Goal: Task Accomplishment & Management: Manage account settings

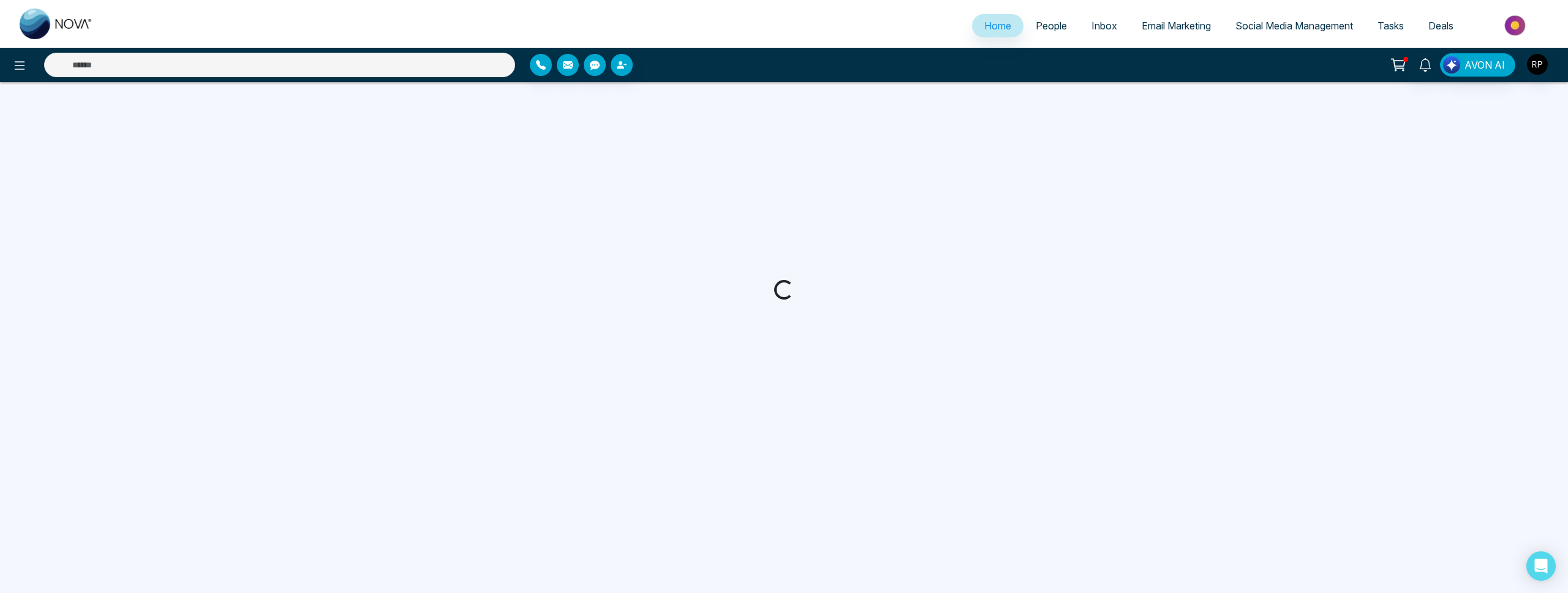
select select "*"
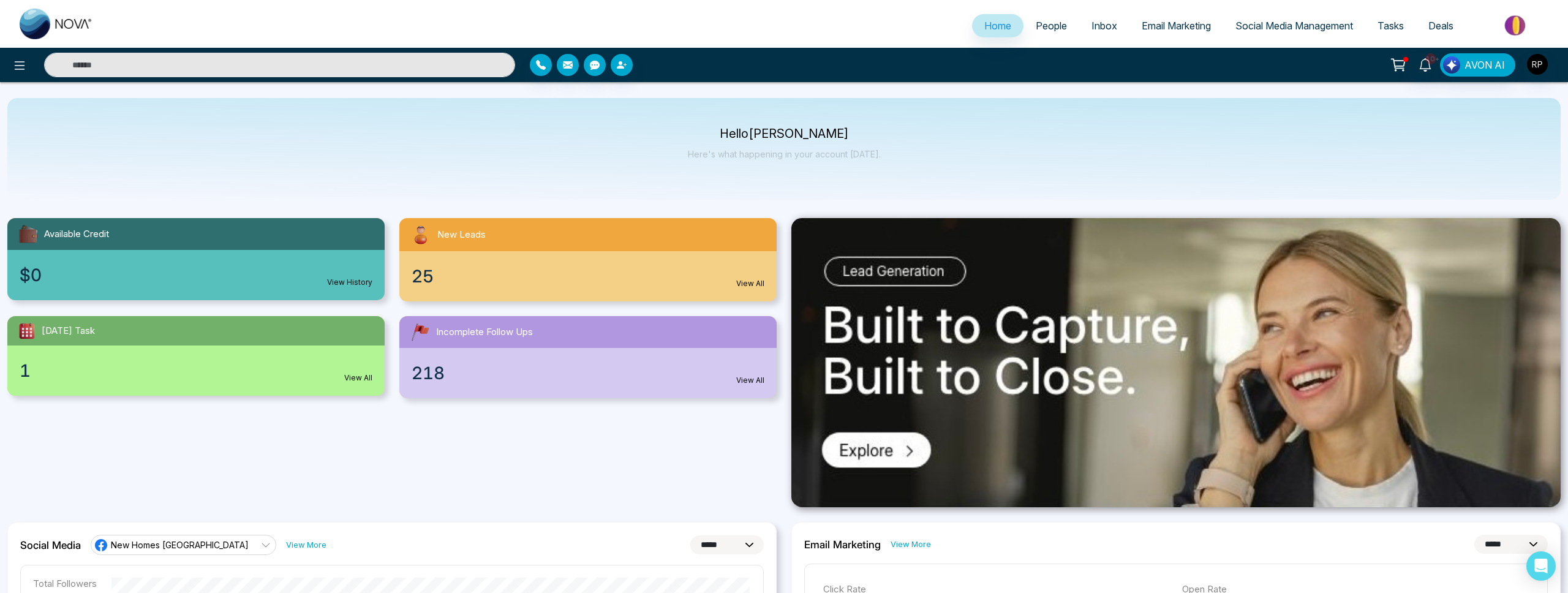
click at [1039, 34] on link "People" at bounding box center [1051, 25] width 56 height 23
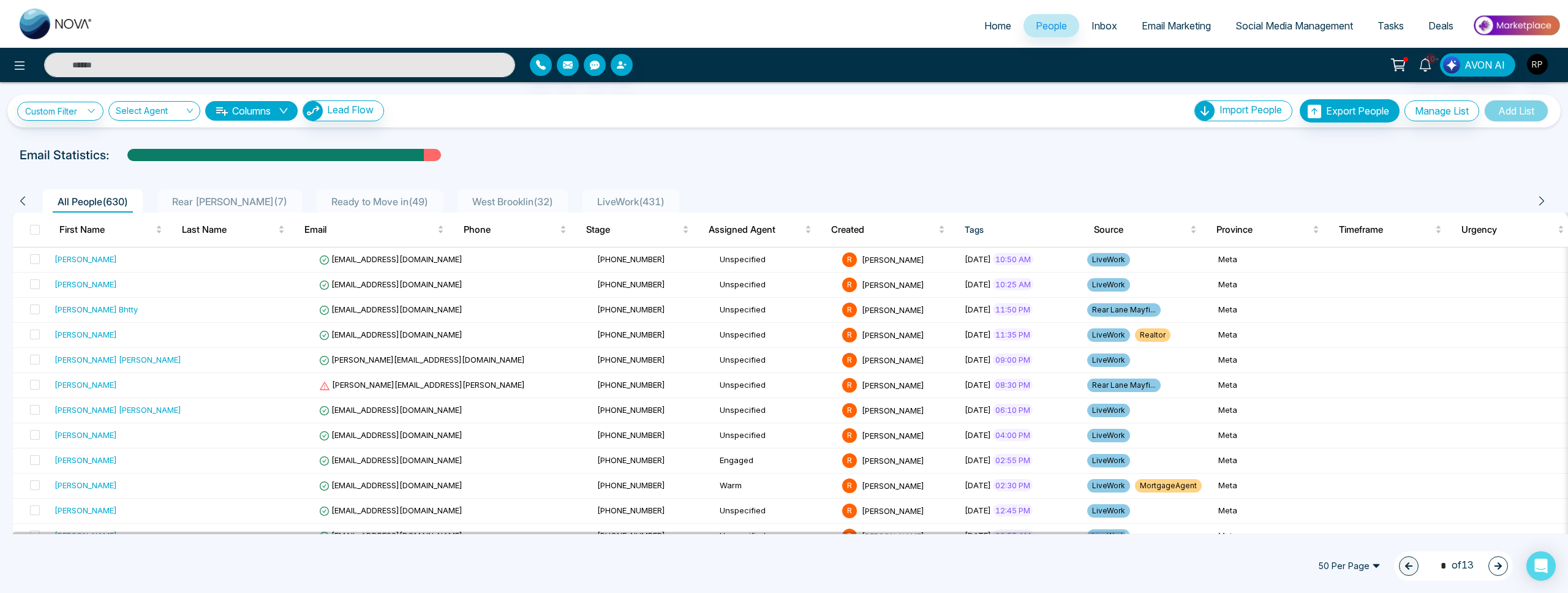
click at [237, 206] on span "Rear [PERSON_NAME] ( 7 )" at bounding box center [230, 201] width 125 height 12
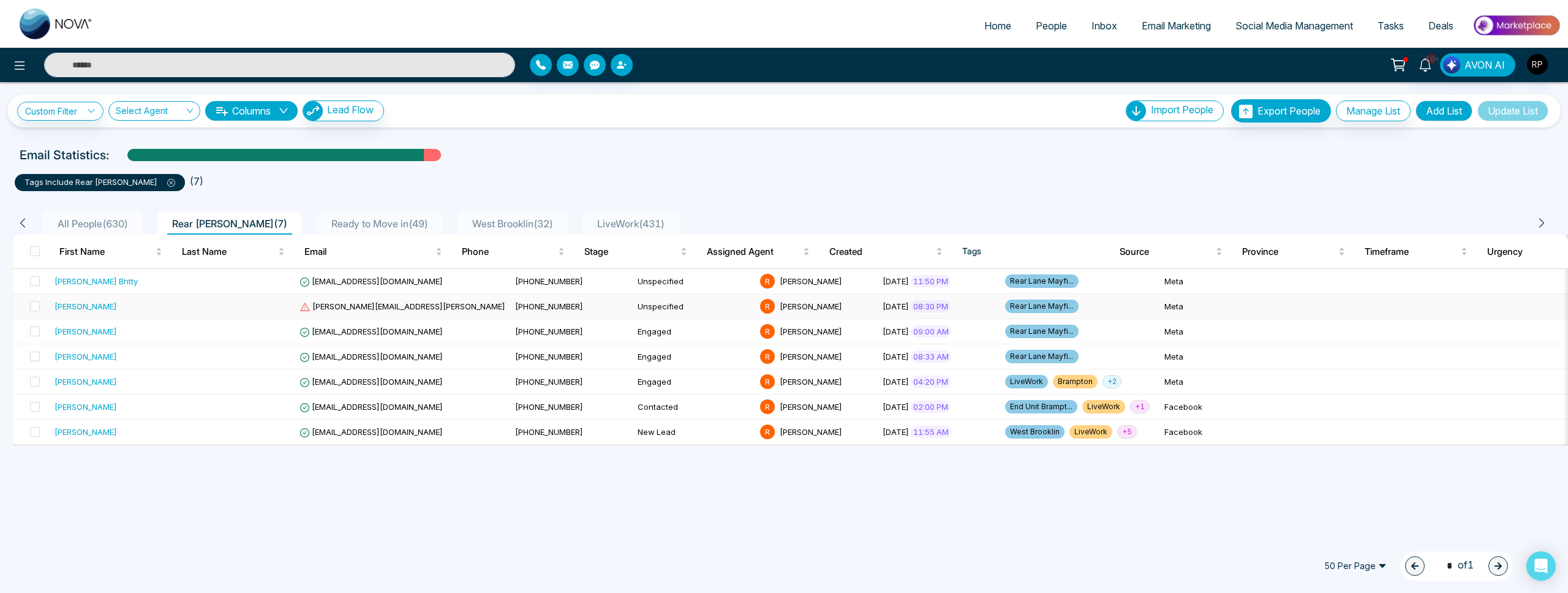
click at [85, 310] on div "[PERSON_NAME]" at bounding box center [85, 306] width 62 height 12
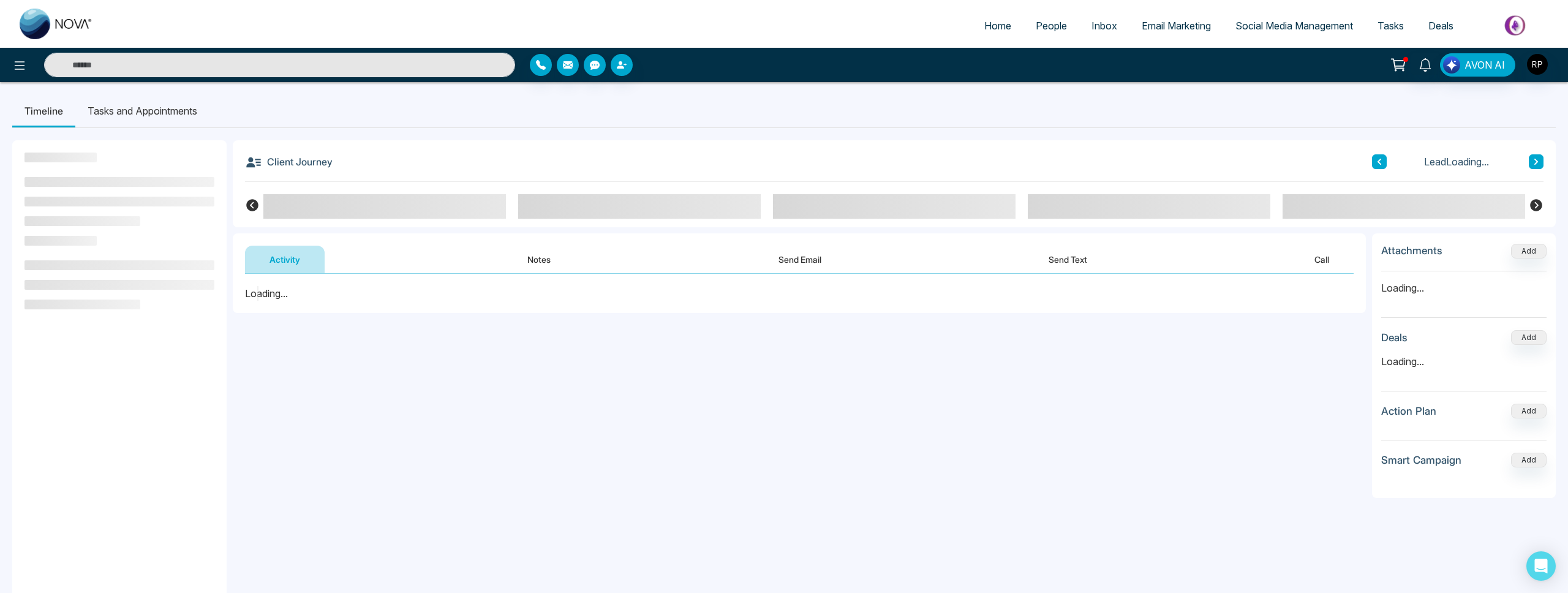
click at [534, 265] on button "Notes" at bounding box center [539, 259] width 73 height 28
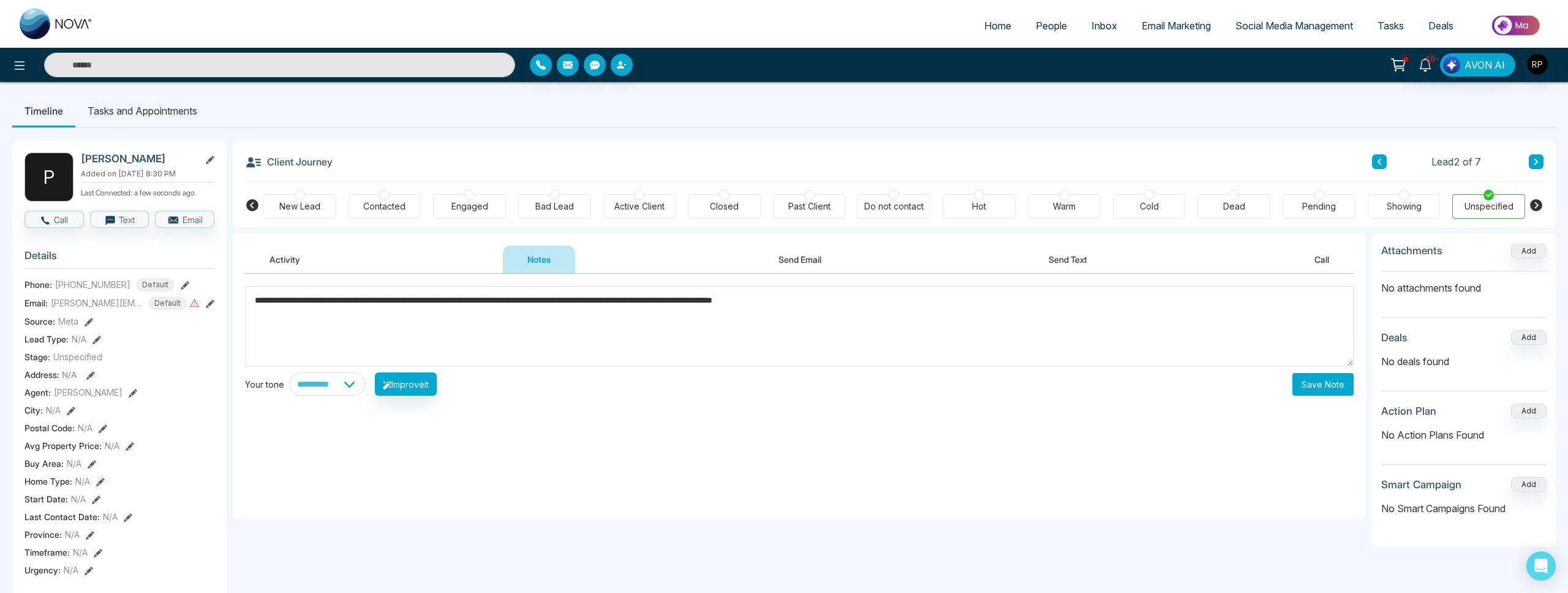
type textarea "**********"
click at [1336, 388] on button "Save Note" at bounding box center [1323, 384] width 61 height 23
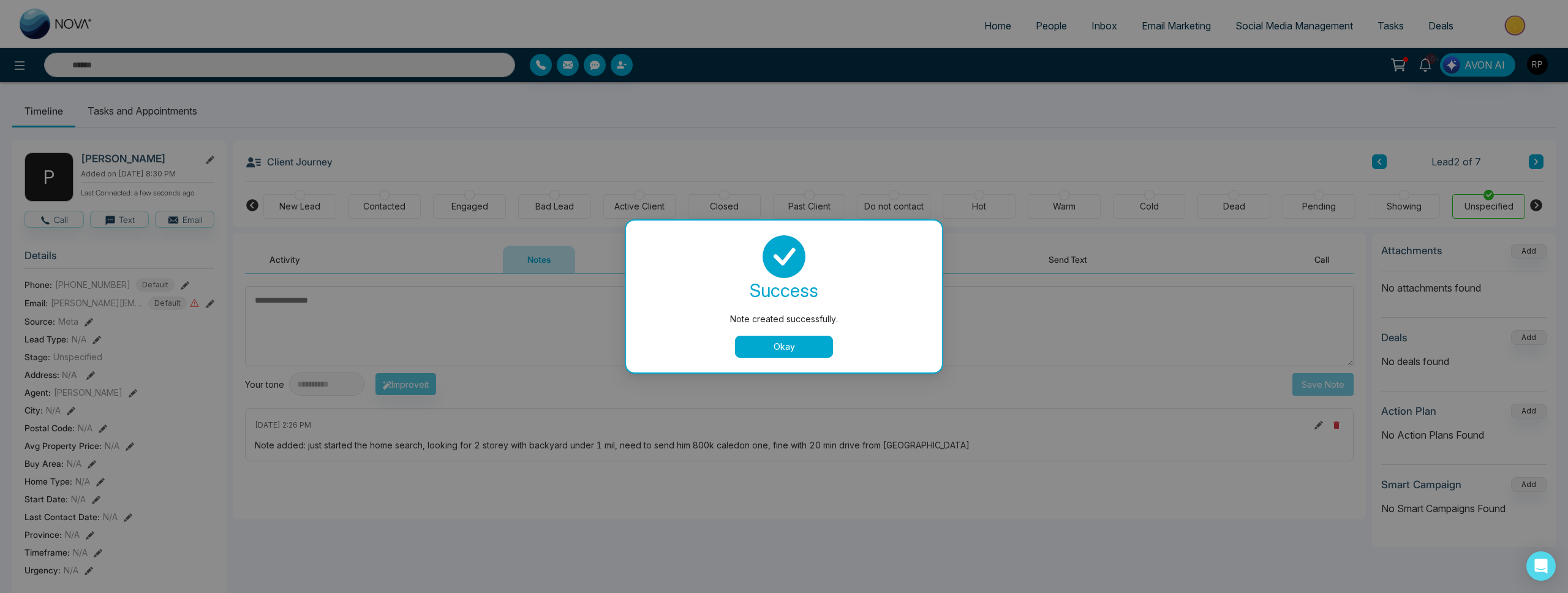
click at [787, 350] on button "Okay" at bounding box center [783, 346] width 98 height 22
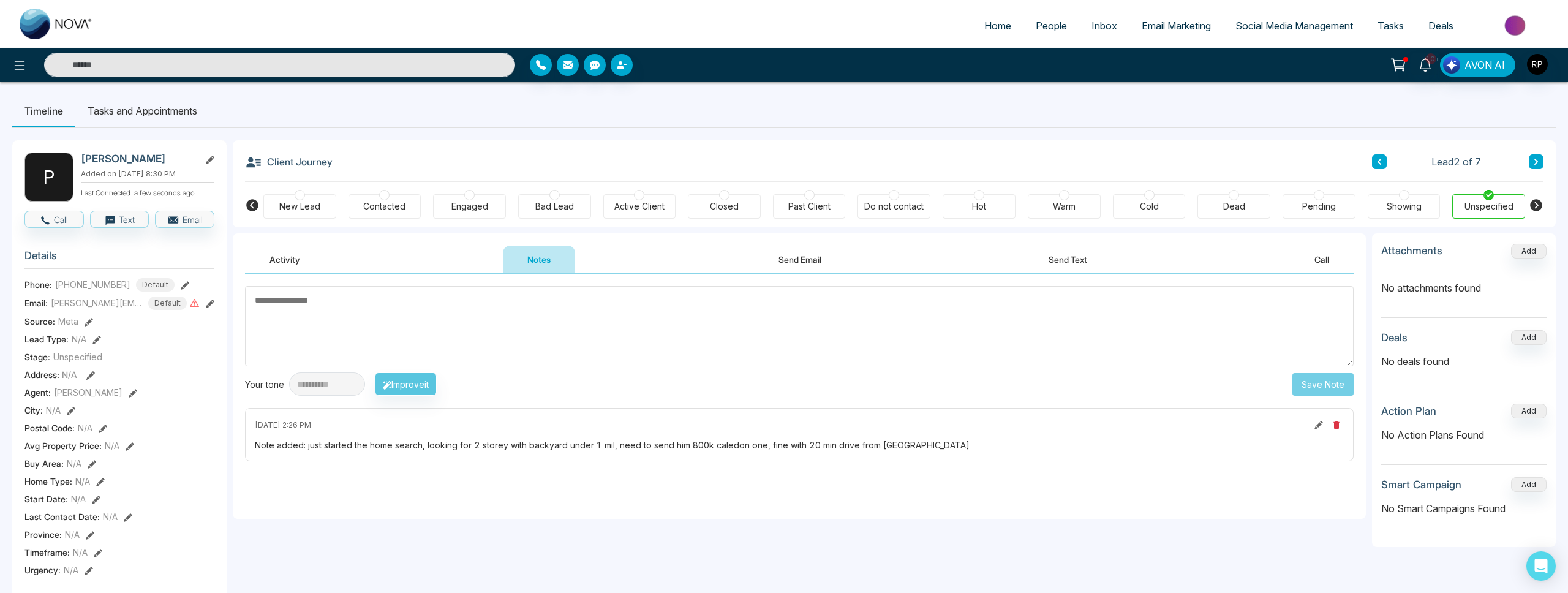
click at [373, 193] on div "New Lead Contacted Engaged Bad Lead Active Client Closed Past Client Do not con…" at bounding box center [894, 204] width 1261 height 45
click at [458, 203] on div "Engaged" at bounding box center [470, 206] width 37 height 12
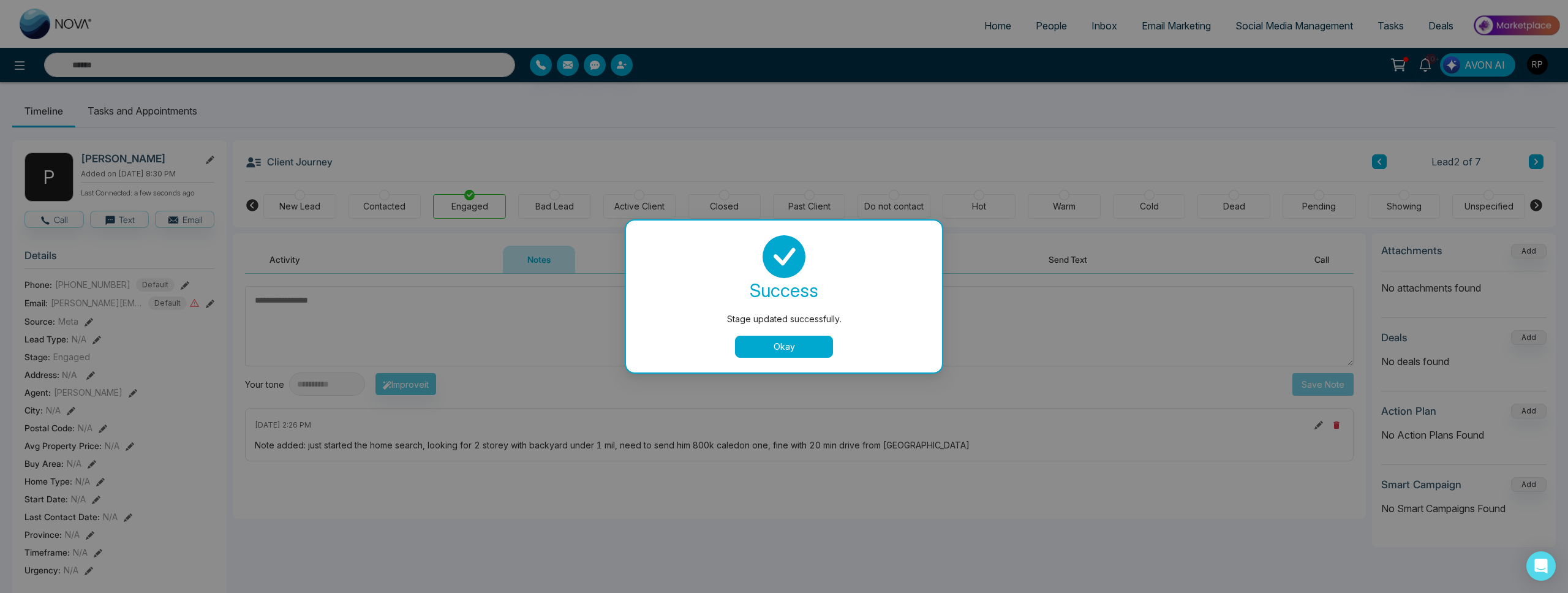
drag, startPoint x: 775, startPoint y: 351, endPoint x: 862, endPoint y: 320, distance: 92.4
click at [775, 351] on button "Okay" at bounding box center [783, 346] width 98 height 22
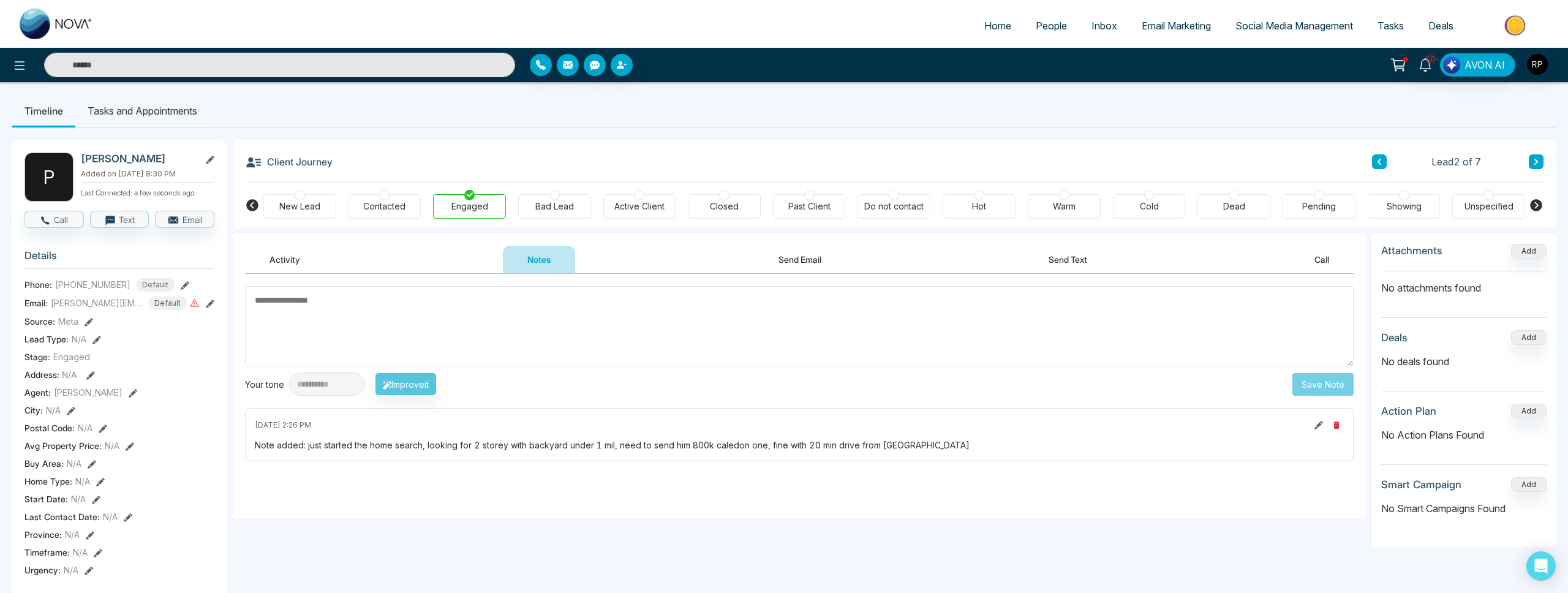
click at [1043, 29] on span "People" at bounding box center [1051, 25] width 32 height 12
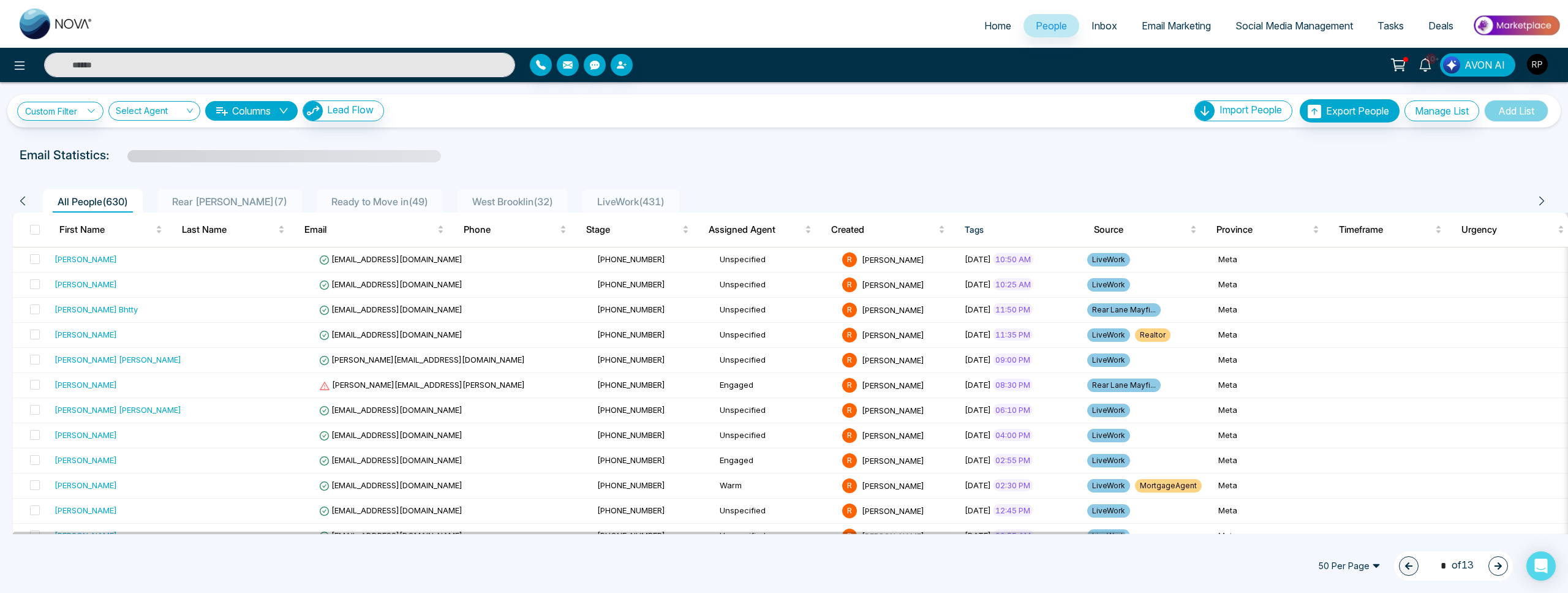
click at [206, 204] on span "Rear [PERSON_NAME] ( 7 )" at bounding box center [230, 201] width 125 height 12
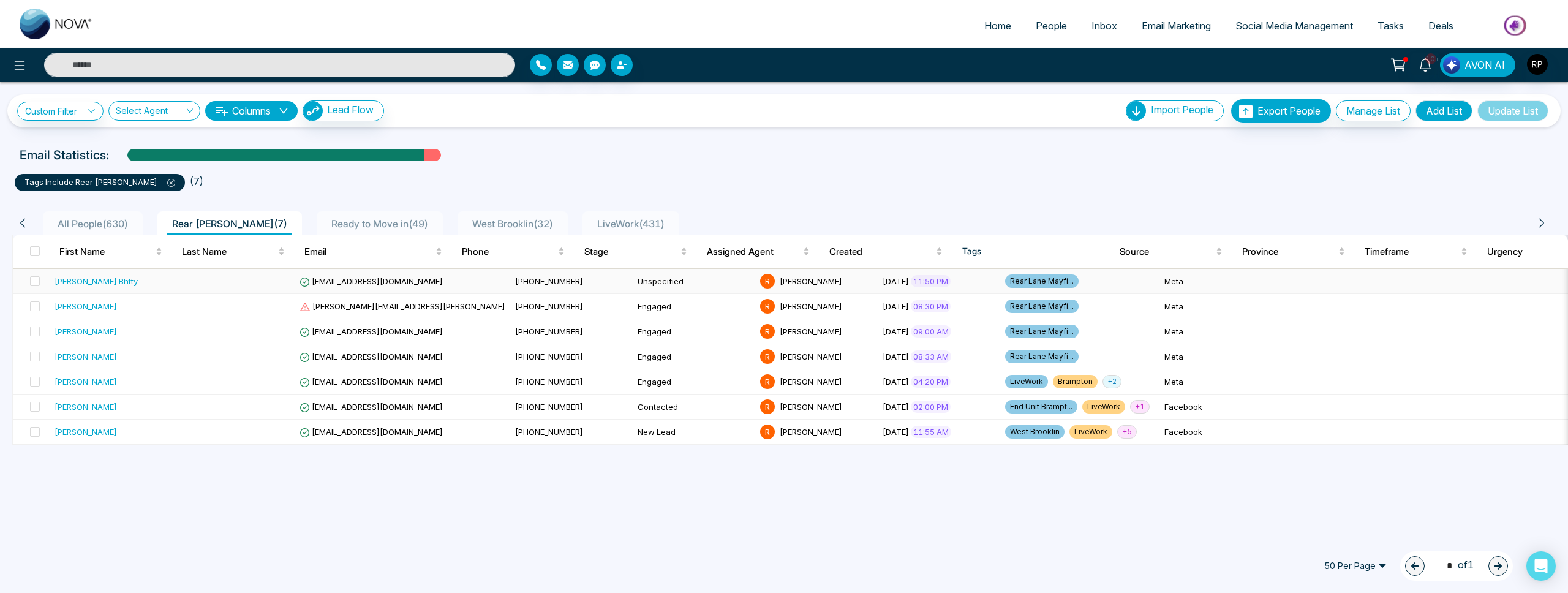
click at [111, 286] on div "[PERSON_NAME] Bhtty" at bounding box center [110, 281] width 113 height 12
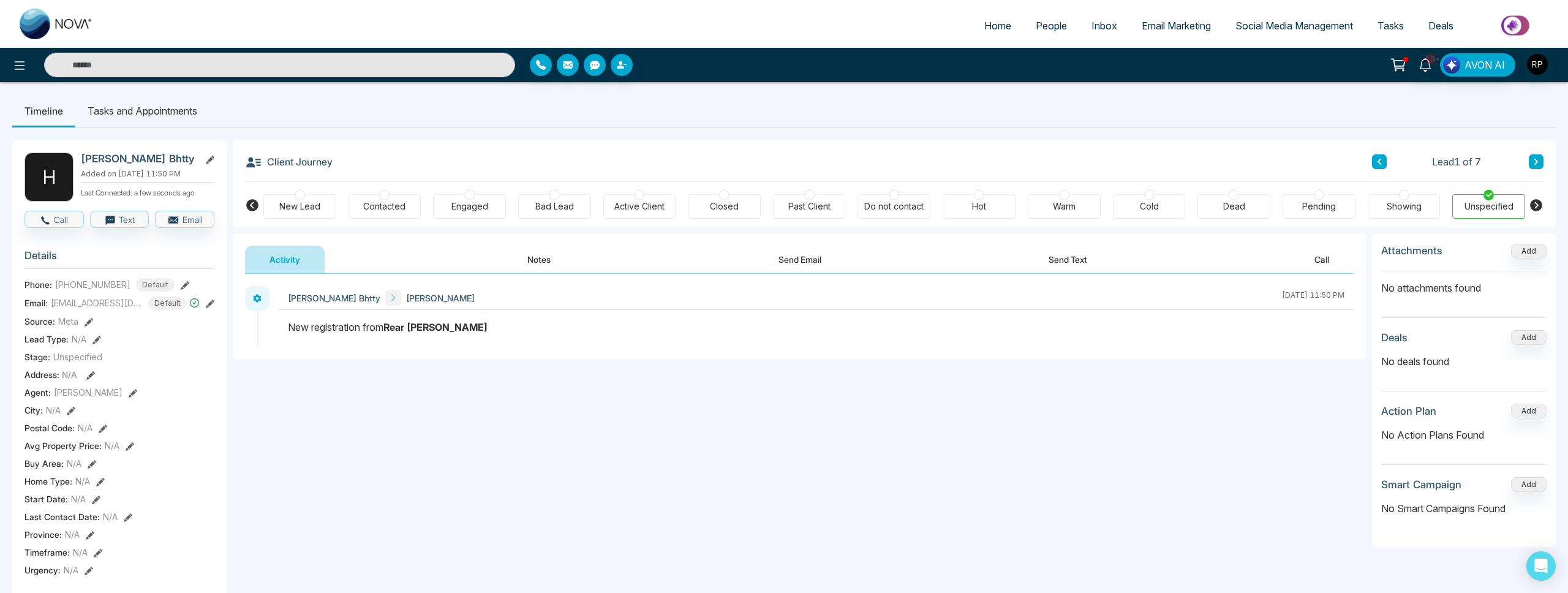
click at [1037, 29] on span "People" at bounding box center [1051, 25] width 32 height 12
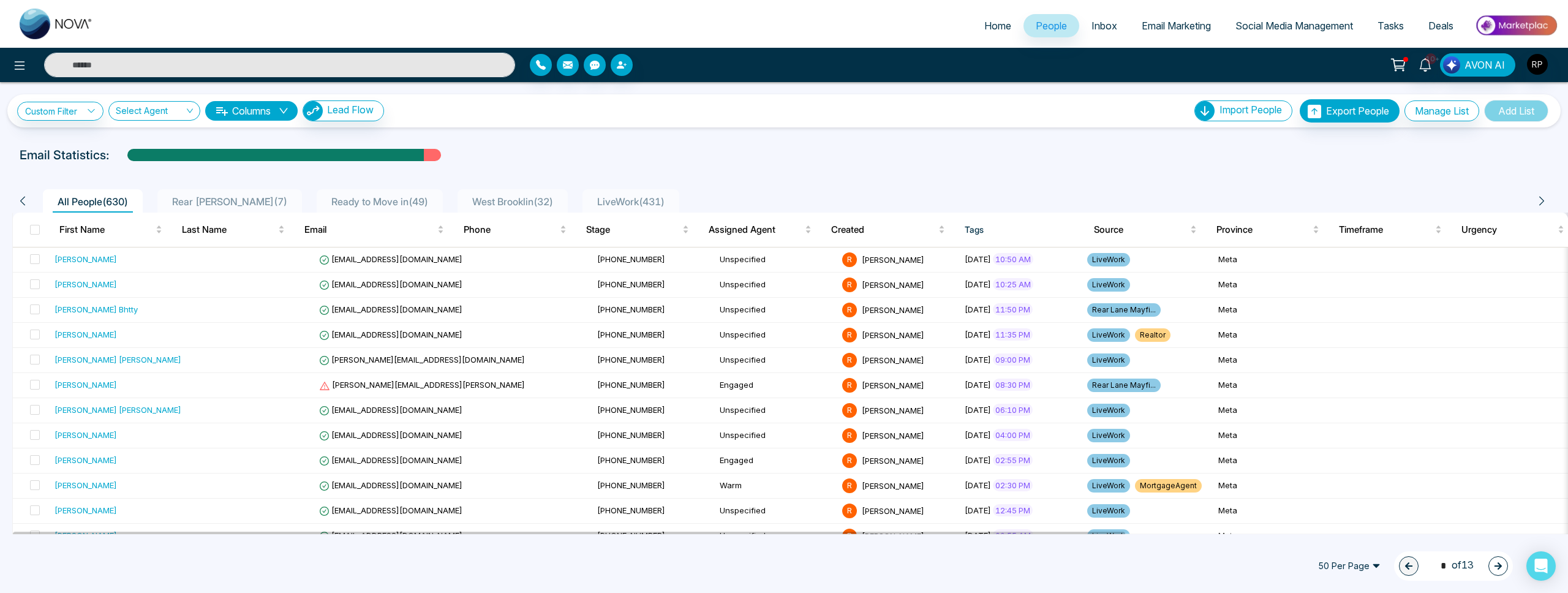
click at [259, 202] on span "Rear [PERSON_NAME] ( 7 )" at bounding box center [230, 201] width 125 height 12
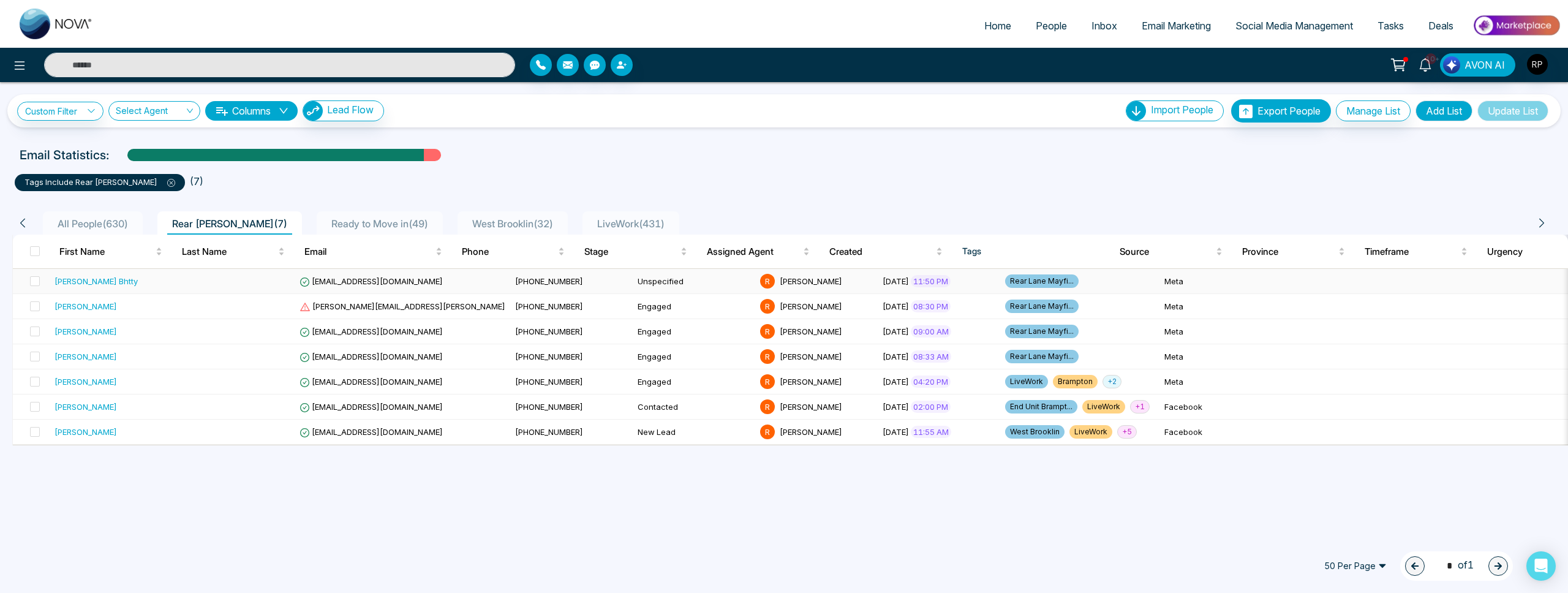
scroll to position [0, 8]
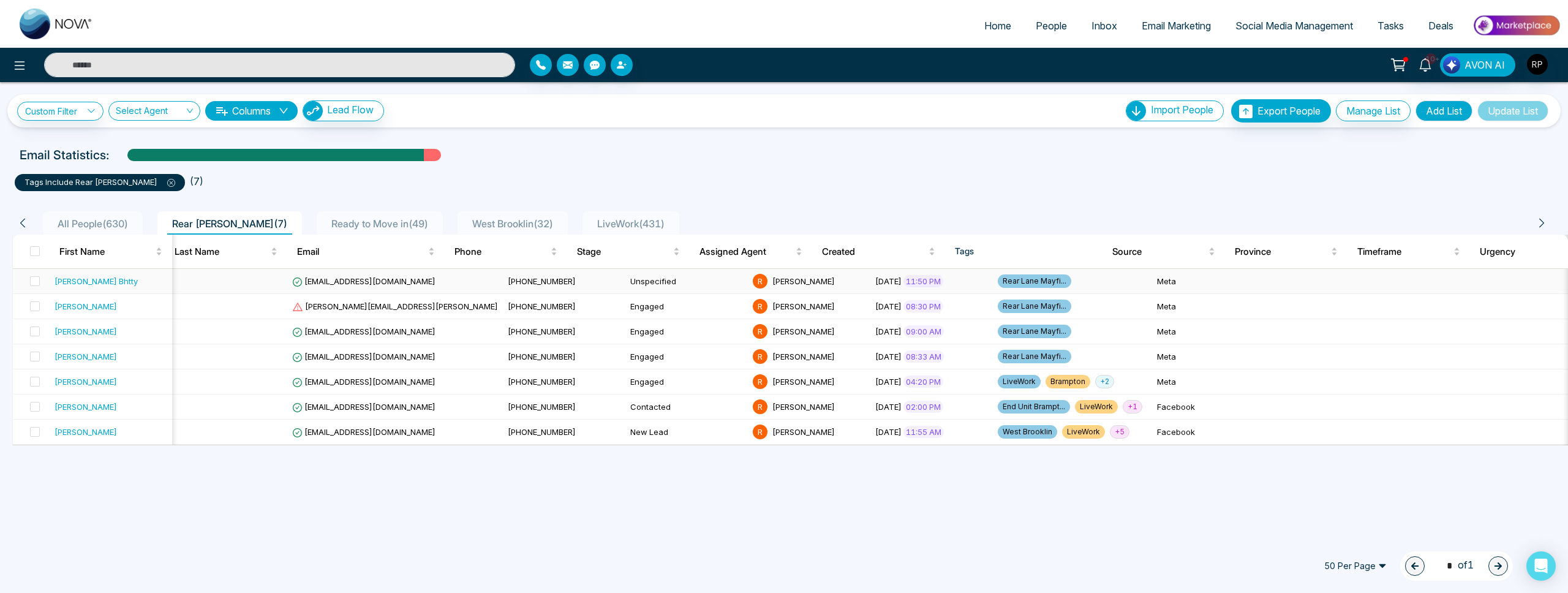
click at [95, 284] on div "[PERSON_NAME] Bhtty" at bounding box center [96, 281] width 83 height 12
